Goal: Information Seeking & Learning: Learn about a topic

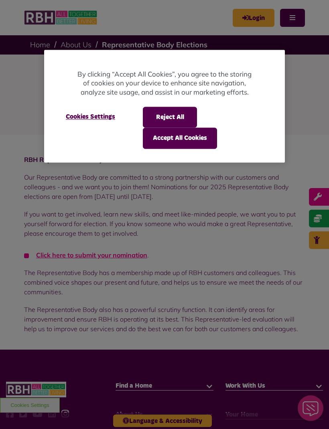
click at [192, 142] on button "Accept All Cookies" at bounding box center [180, 138] width 74 height 21
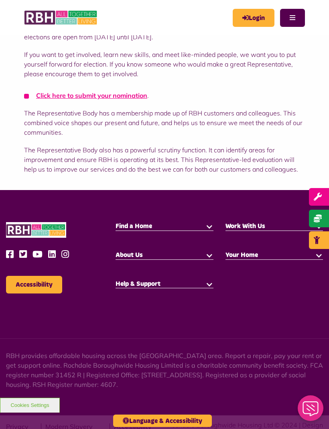
scroll to position [162, 0]
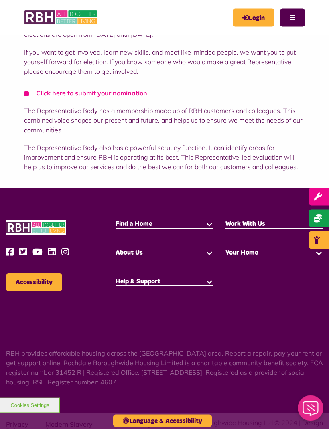
click at [209, 223] on button "button" at bounding box center [209, 224] width 8 height 8
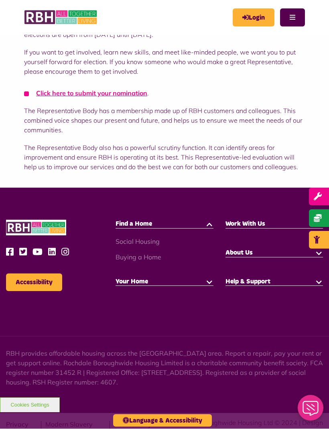
click at [138, 224] on span "Find a Home" at bounding box center [133, 224] width 36 height 6
click at [211, 225] on button "button" at bounding box center [209, 224] width 8 height 8
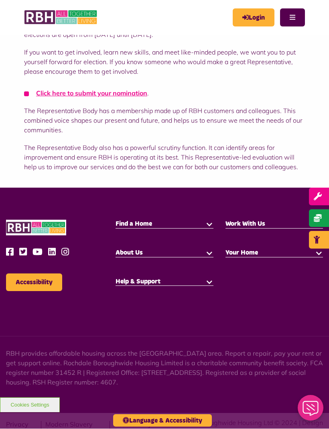
click at [209, 228] on button "button" at bounding box center [209, 224] width 8 height 8
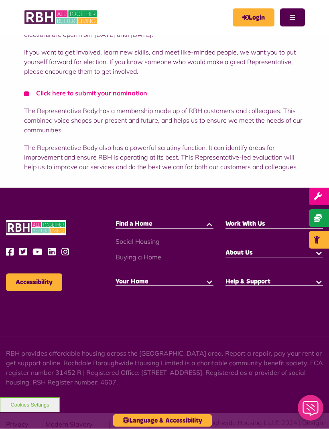
click at [32, 413] on button "Cookies Settings" at bounding box center [30, 405] width 60 height 15
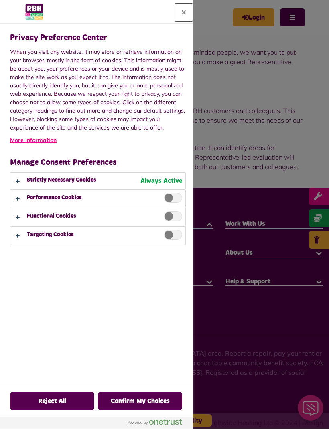
click at [181, 14] on button "Close" at bounding box center [184, 13] width 18 height 18
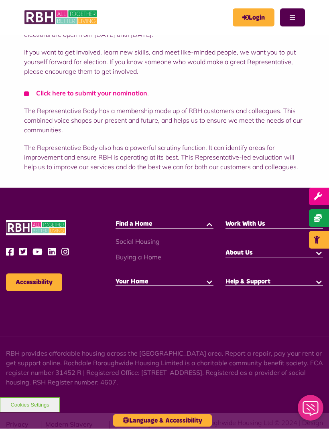
click at [209, 226] on button "button" at bounding box center [209, 224] width 8 height 8
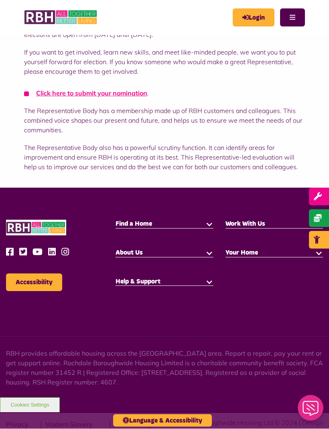
click at [124, 227] on span "Find a Home" at bounding box center [133, 224] width 36 height 6
click at [312, 411] on icon "Close Web Assistant" at bounding box center [310, 408] width 19 height 15
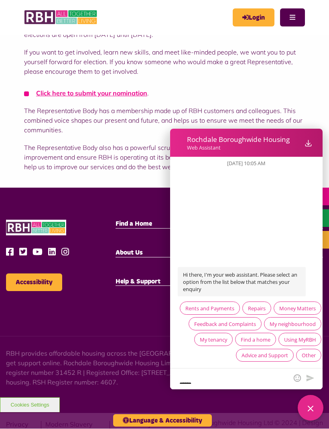
click at [259, 338] on div "Find a home" at bounding box center [256, 339] width 30 height 7
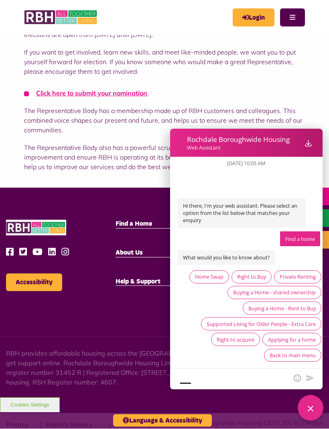
click at [315, 415] on div "Close Web Assistant" at bounding box center [311, 408] width 26 height 26
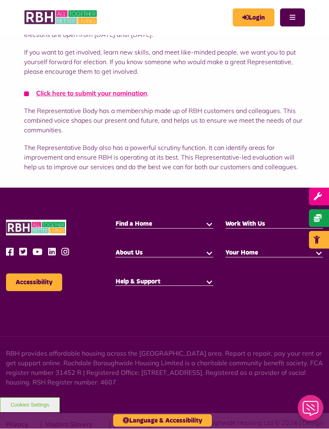
click at [30, 413] on button "Cookies Settings" at bounding box center [30, 405] width 60 height 15
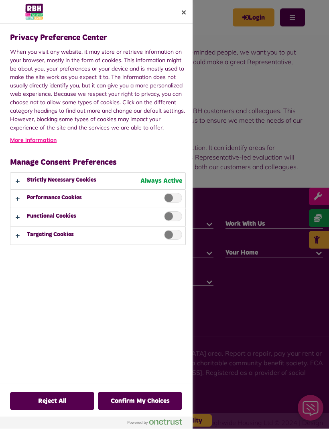
click at [174, 198] on span "Privacy Preference Center" at bounding box center [173, 198] width 18 height 10
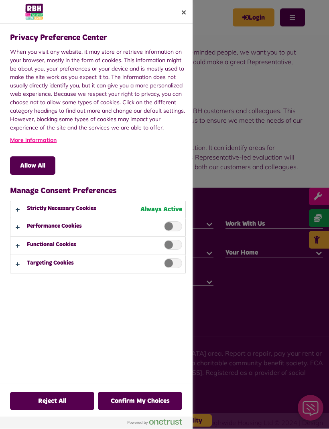
click at [178, 242] on span "Privacy Preference Center" at bounding box center [173, 245] width 18 height 10
click at [174, 264] on span "Privacy Preference Center" at bounding box center [173, 264] width 18 height 10
click at [131, 411] on button "Confirm My Choices" at bounding box center [140, 401] width 84 height 18
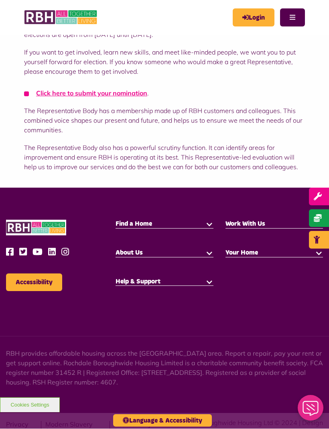
click at [206, 223] on button "button" at bounding box center [209, 224] width 8 height 8
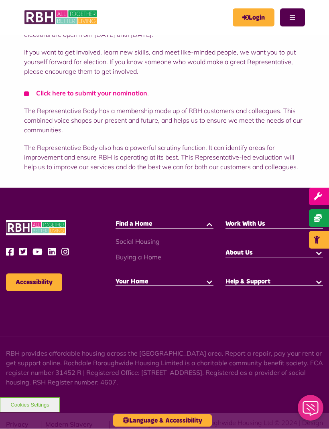
click at [123, 254] on link "Buying a Home" at bounding box center [138, 257] width 46 height 8
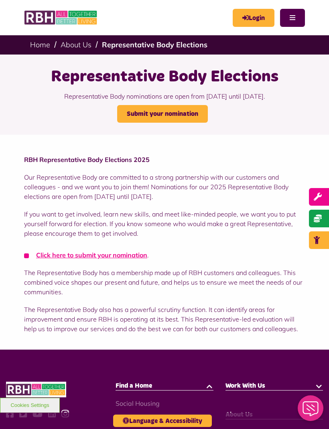
scroll to position [188, 0]
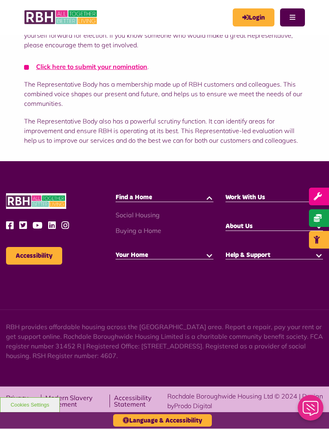
click at [148, 213] on link "Social Housing" at bounding box center [137, 215] width 44 height 8
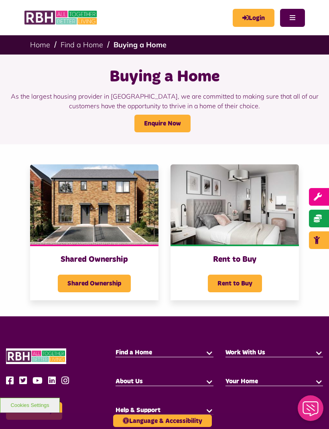
click at [244, 199] on img at bounding box center [234, 204] width 128 height 80
